Goal: Go to known website: Go to known website

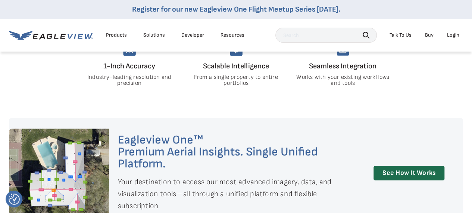
scroll to position [485, 0]
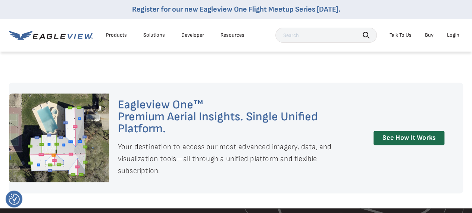
click at [450, 35] on div "Login" at bounding box center [453, 35] width 12 height 7
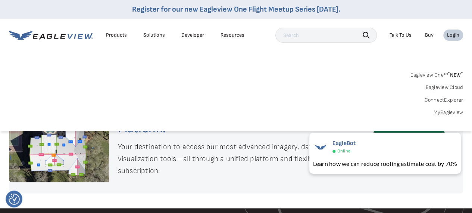
click at [454, 31] on li "Login" at bounding box center [453, 34] width 20 height 11
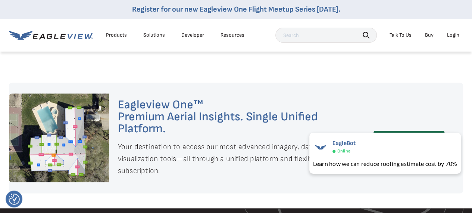
click at [451, 34] on div "Login" at bounding box center [453, 35] width 12 height 7
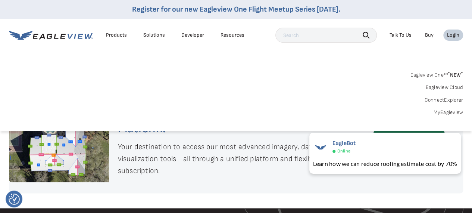
click at [453, 35] on div "Login" at bounding box center [453, 35] width 12 height 7
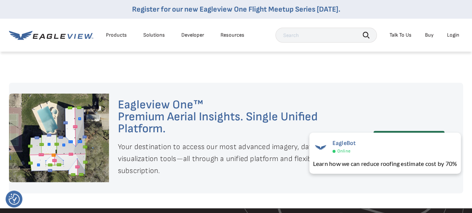
click at [453, 35] on div "Login" at bounding box center [453, 35] width 12 height 7
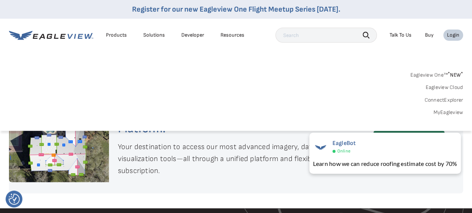
click at [428, 80] on div "Eagleview One™ * NEW * Eagleview Cloud ConnectExplorer MyEagleview" at bounding box center [236, 92] width 454 height 46
click at [426, 75] on link "Eagleview One™ * NEW *" at bounding box center [436, 73] width 53 height 9
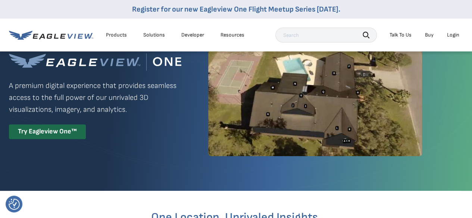
scroll to position [37, 0]
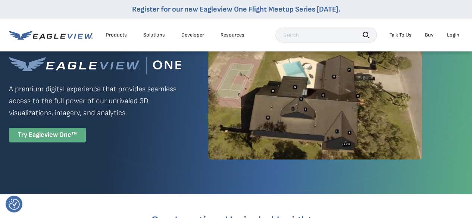
click at [70, 139] on div "Try Eagleview One™" at bounding box center [47, 135] width 77 height 15
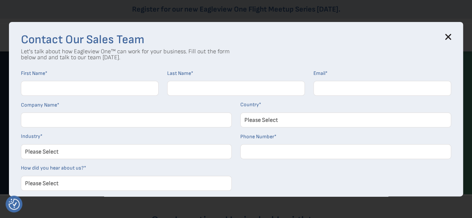
click at [461, 27] on div "Contact Our Sales Team Let's talk about how Eagleview One™ can work for your bu…" at bounding box center [236, 109] width 454 height 175
click at [451, 36] on icon at bounding box center [448, 37] width 6 height 6
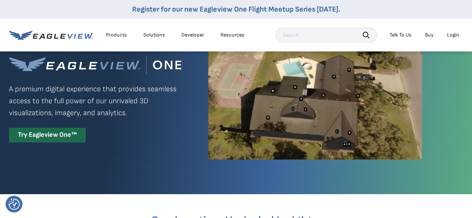
click at [451, 33] on div "Login" at bounding box center [453, 35] width 12 height 7
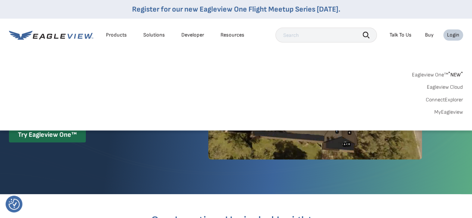
click at [453, 110] on link "MyEagleview" at bounding box center [448, 112] width 29 height 7
